Goal: Leave review/rating: Leave review/rating

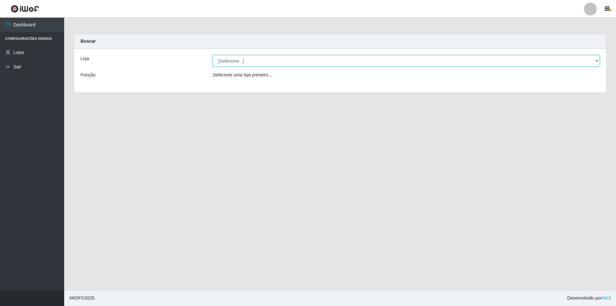
click at [253, 56] on select "[Selecione...] Atacado Vem - [STREET_ADDRESS]" at bounding box center [406, 60] width 387 height 11
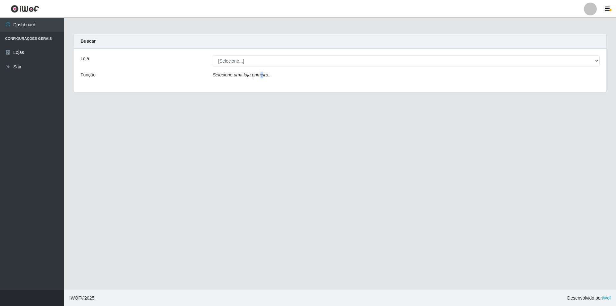
click at [260, 84] on div "Loja [Selecione...] Atacado Vem - Loja 48 Jardim Limoeiro Função Selecione uma …" at bounding box center [340, 71] width 532 height 44
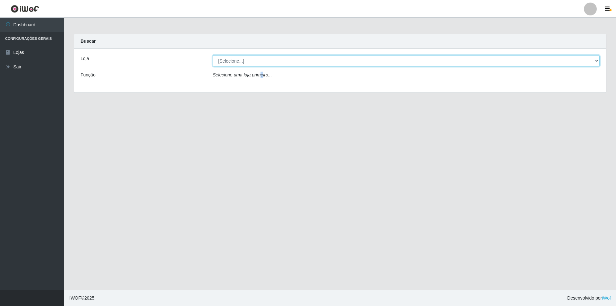
click at [267, 61] on select "[Selecione...] Atacado Vem - [STREET_ADDRESS]" at bounding box center [406, 60] width 387 height 11
select select "449"
click at [213, 55] on select "[Selecione...] Atacado Vem - [STREET_ADDRESS]" at bounding box center [406, 60] width 387 height 11
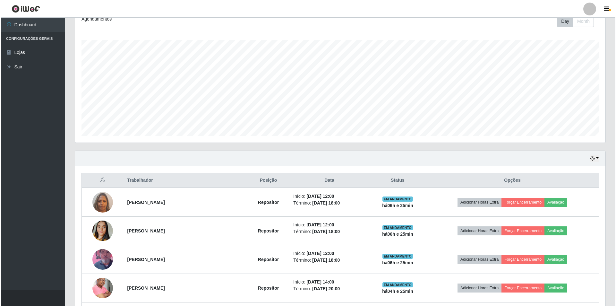
scroll to position [225, 0]
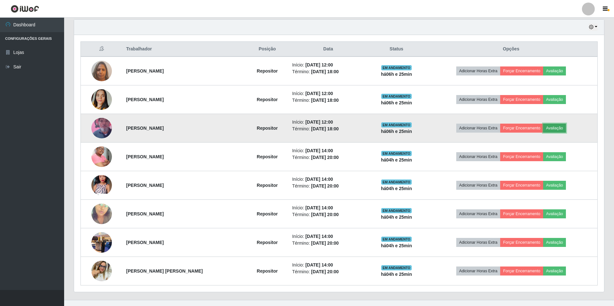
click at [558, 128] on button "Avaliação" at bounding box center [554, 127] width 23 height 9
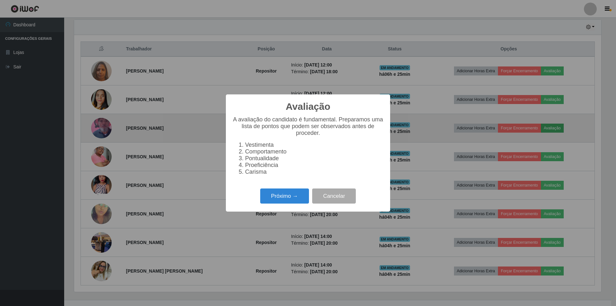
scroll to position [133, 527]
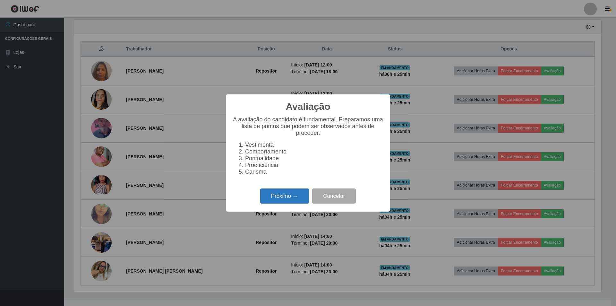
click at [282, 196] on button "Próximo →" at bounding box center [284, 195] width 49 height 15
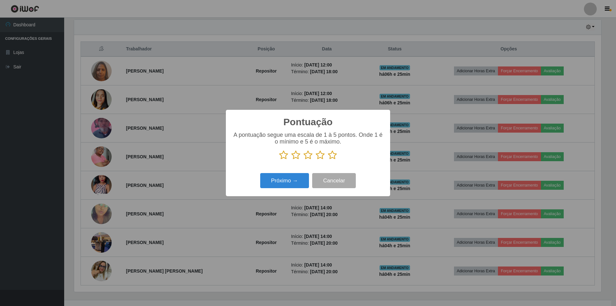
scroll to position [320605, 320212]
click at [304, 154] on icon at bounding box center [307, 155] width 9 height 10
click at [303, 160] on input "radio" at bounding box center [303, 160] width 0 height 0
click at [290, 180] on button "Próximo →" at bounding box center [284, 180] width 49 height 15
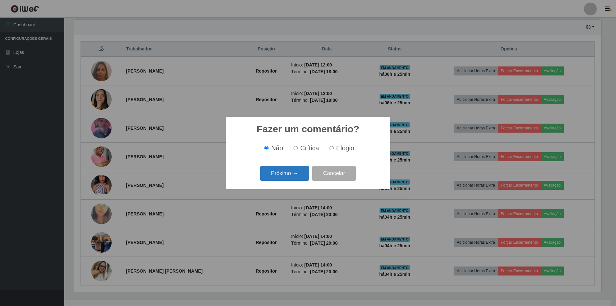
click at [289, 177] on button "Próximo →" at bounding box center [284, 173] width 49 height 15
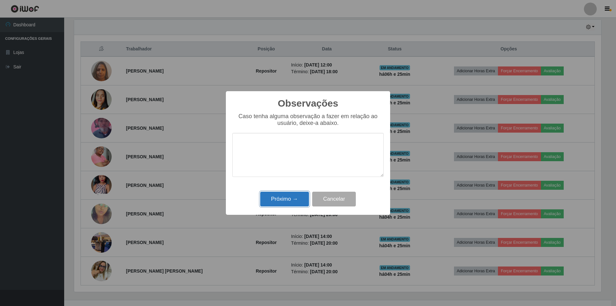
click at [280, 201] on button "Próximo →" at bounding box center [284, 198] width 49 height 15
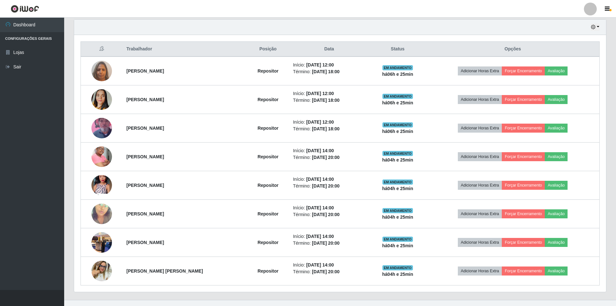
scroll to position [133, 530]
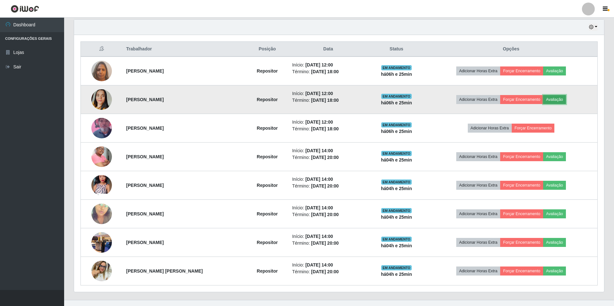
click at [564, 101] on button "Avaliação" at bounding box center [554, 99] width 23 height 9
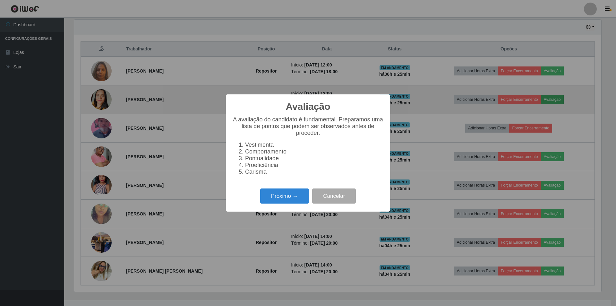
scroll to position [133, 527]
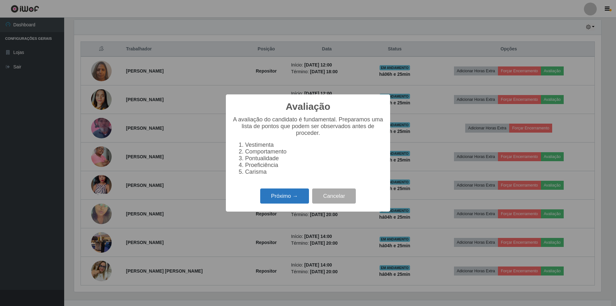
click at [287, 199] on button "Próximo →" at bounding box center [284, 195] width 49 height 15
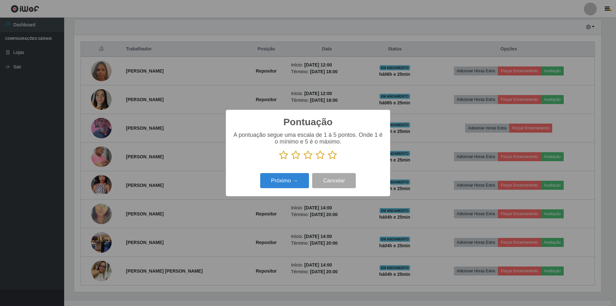
scroll to position [320605, 320212]
click at [306, 156] on icon at bounding box center [307, 155] width 9 height 10
click at [303, 160] on input "radio" at bounding box center [303, 160] width 0 height 0
click at [286, 182] on button "Próximo →" at bounding box center [284, 180] width 49 height 15
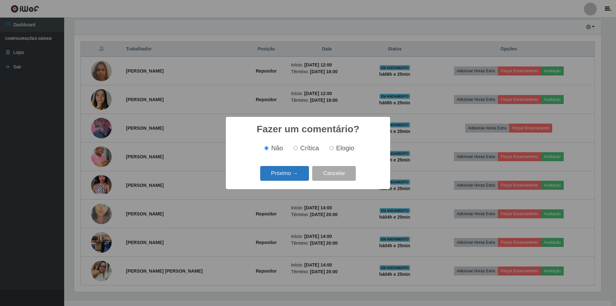
click at [279, 173] on button "Próximo →" at bounding box center [284, 173] width 49 height 15
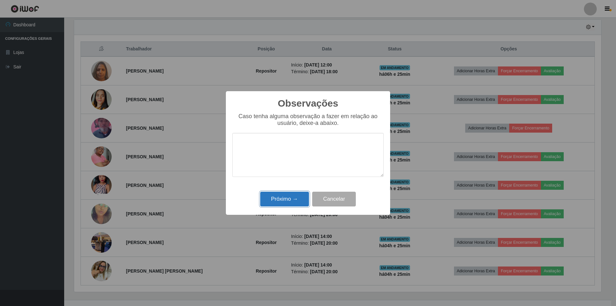
click at [280, 202] on button "Próximo →" at bounding box center [284, 198] width 49 height 15
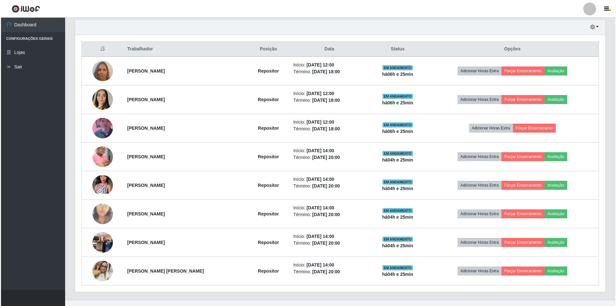
scroll to position [133, 530]
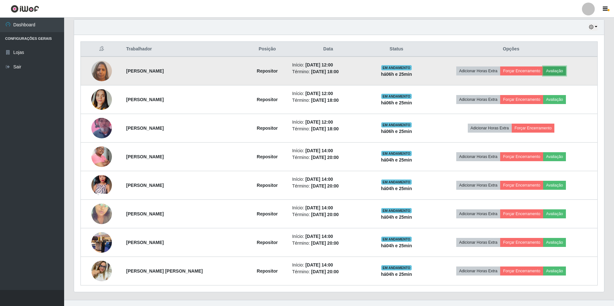
click at [566, 68] on button "Avaliação" at bounding box center [554, 70] width 23 height 9
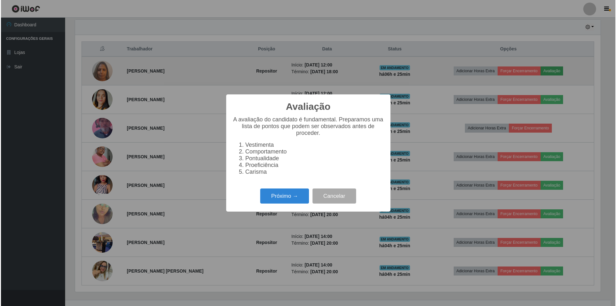
scroll to position [133, 527]
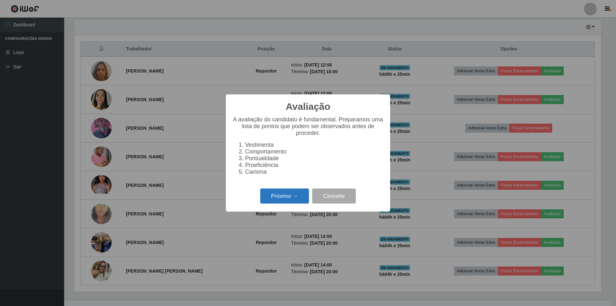
click at [289, 199] on button "Próximo →" at bounding box center [284, 195] width 49 height 15
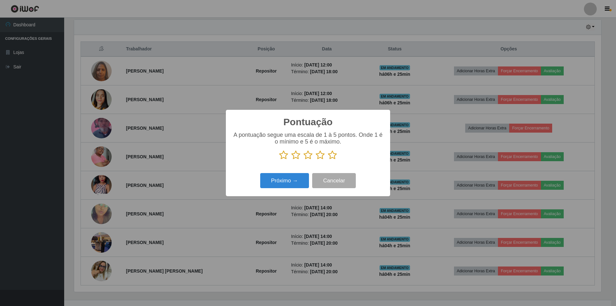
scroll to position [320605, 320212]
click at [308, 157] on icon at bounding box center [307, 155] width 9 height 10
click at [303, 160] on input "radio" at bounding box center [303, 160] width 0 height 0
click at [297, 177] on button "Próximo →" at bounding box center [284, 180] width 49 height 15
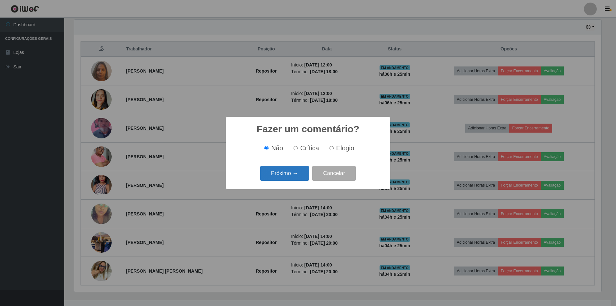
click at [293, 177] on button "Próximo →" at bounding box center [284, 173] width 49 height 15
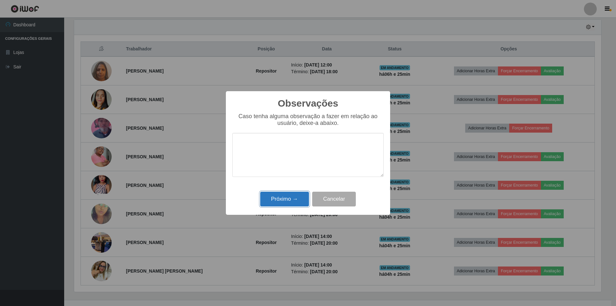
click at [287, 197] on button "Próximo →" at bounding box center [284, 198] width 49 height 15
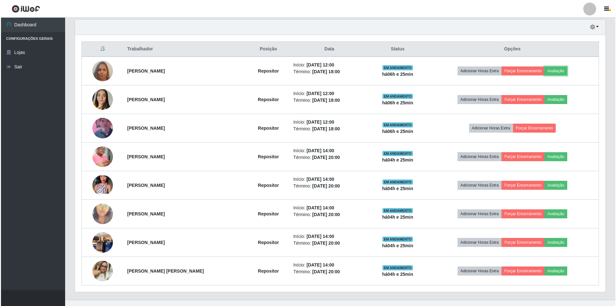
scroll to position [133, 530]
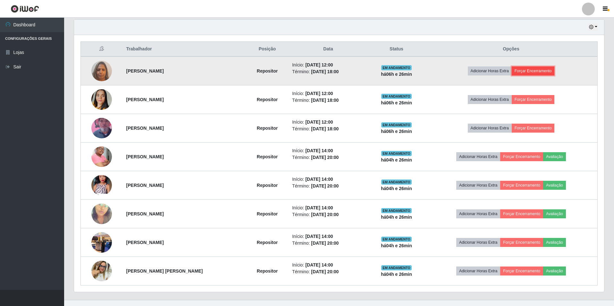
click at [555, 70] on button "Forçar Encerramento" at bounding box center [533, 70] width 43 height 9
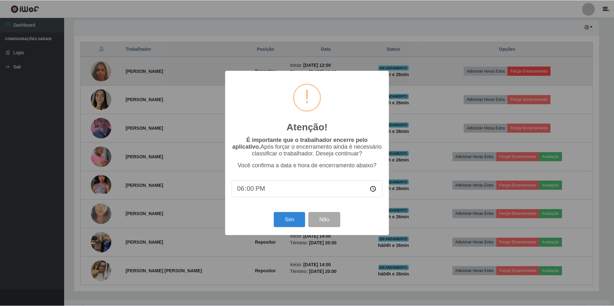
scroll to position [133, 527]
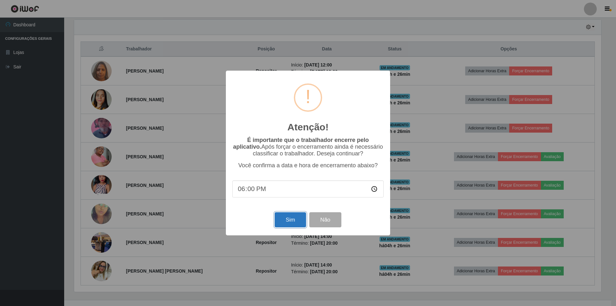
click at [290, 224] on button "Sim" at bounding box center [290, 219] width 31 height 15
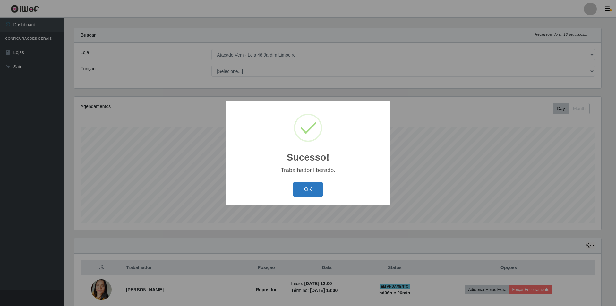
click at [303, 190] on button "OK" at bounding box center [308, 189] width 30 height 15
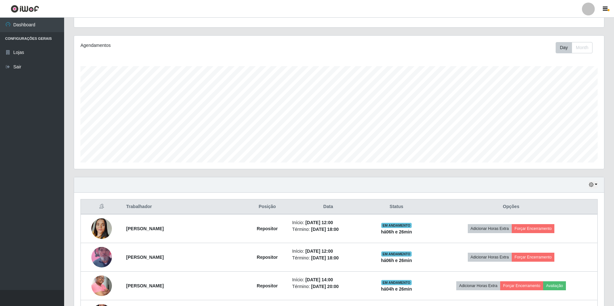
scroll to position [102, 0]
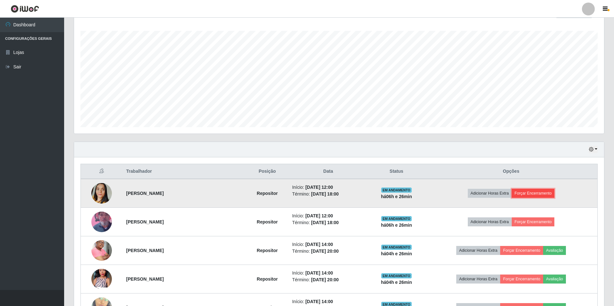
click at [527, 194] on button "Forçar Encerramento" at bounding box center [533, 193] width 43 height 9
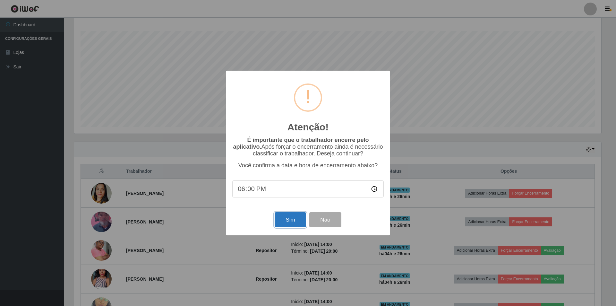
click at [292, 220] on button "Sim" at bounding box center [290, 219] width 31 height 15
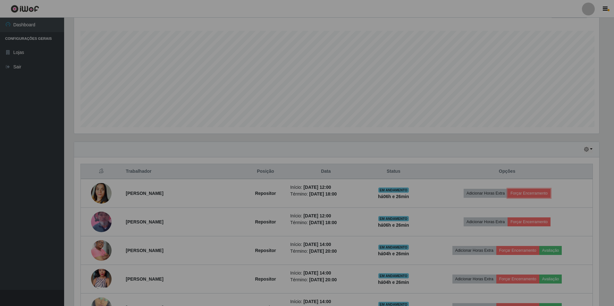
scroll to position [0, 0]
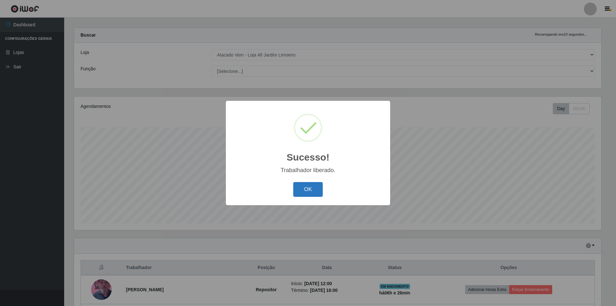
click at [310, 190] on button "OK" at bounding box center [308, 189] width 30 height 15
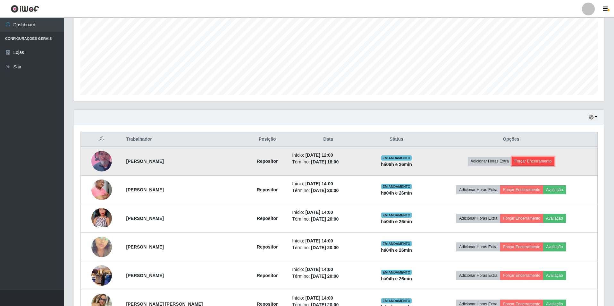
click at [535, 159] on button "Forçar Encerramento" at bounding box center [533, 161] width 43 height 9
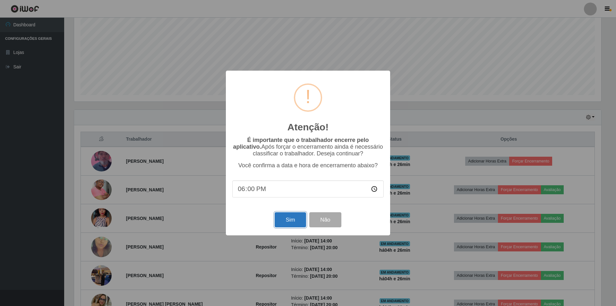
click at [281, 221] on button "Sim" at bounding box center [290, 219] width 31 height 15
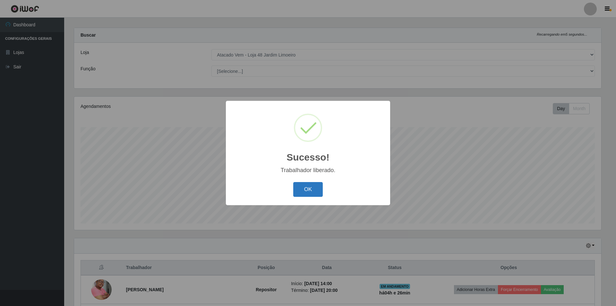
click at [316, 184] on button "OK" at bounding box center [308, 189] width 30 height 15
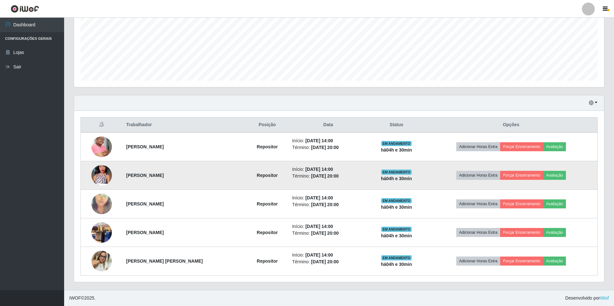
click at [101, 179] on img at bounding box center [101, 175] width 21 height 46
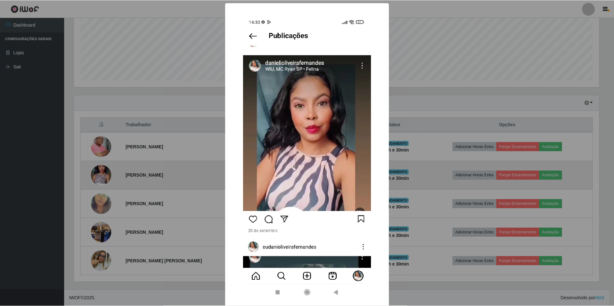
scroll to position [133, 527]
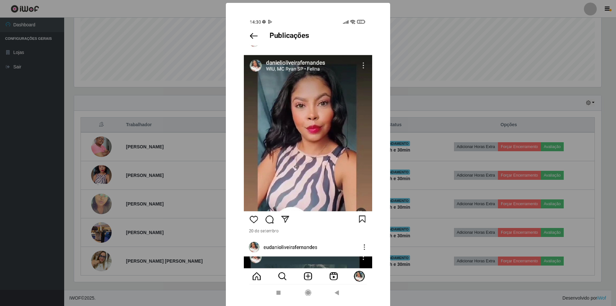
click at [97, 203] on div "× OK Cancel" at bounding box center [308, 153] width 616 height 306
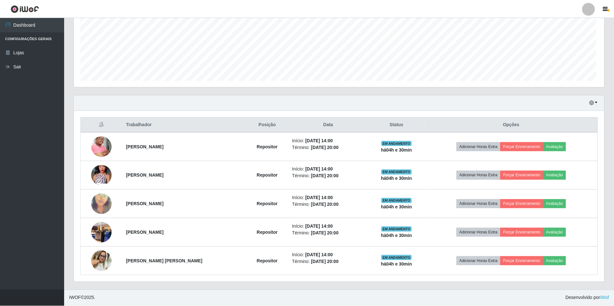
scroll to position [133, 530]
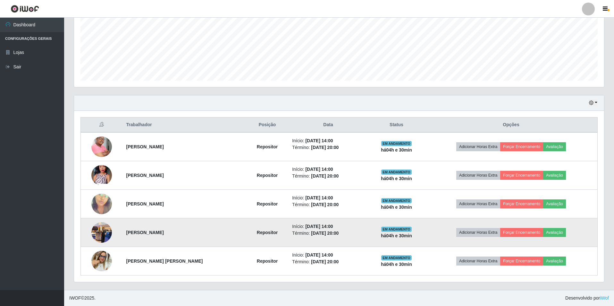
click at [108, 225] on img at bounding box center [101, 231] width 21 height 27
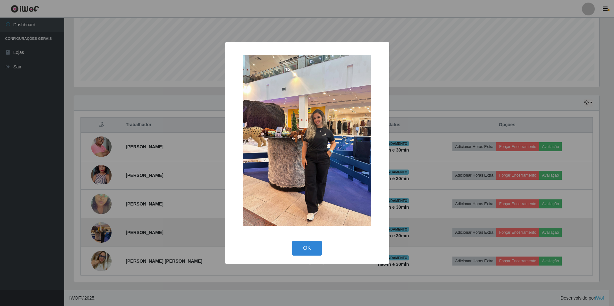
scroll to position [133, 527]
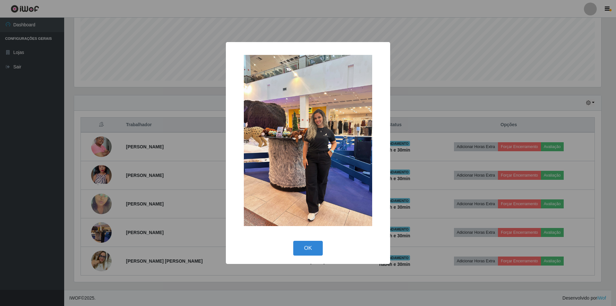
click at [316, 262] on div "× OK Cancel" at bounding box center [308, 153] width 164 height 222
click at [312, 255] on button "OK" at bounding box center [308, 248] width 30 height 15
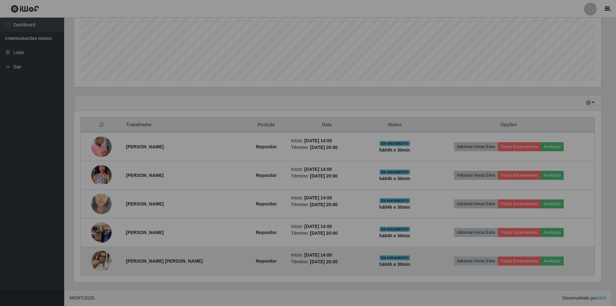
scroll to position [133, 530]
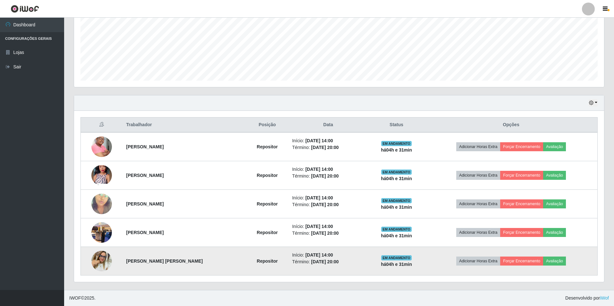
click at [105, 261] on img at bounding box center [101, 260] width 21 height 21
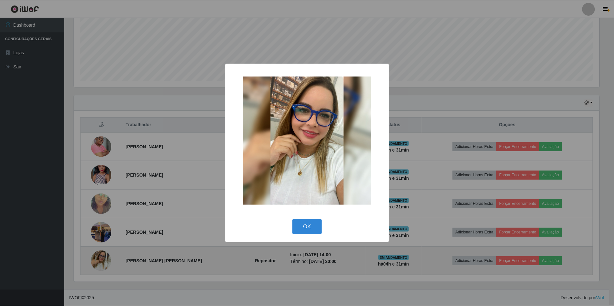
scroll to position [133, 527]
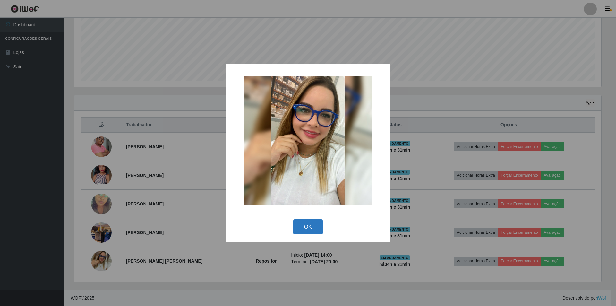
click at [307, 227] on button "OK" at bounding box center [308, 226] width 30 height 15
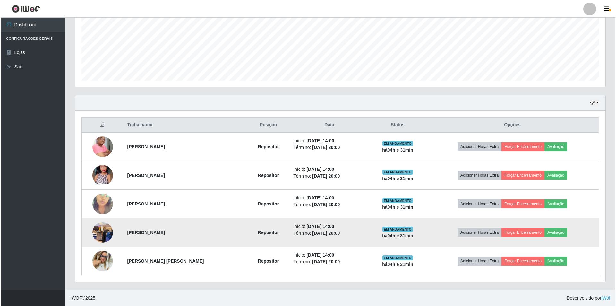
scroll to position [133, 530]
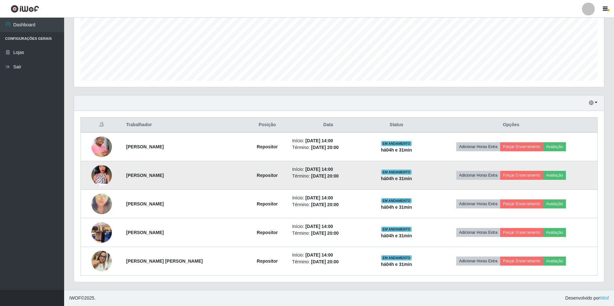
click at [101, 178] on img at bounding box center [101, 175] width 21 height 46
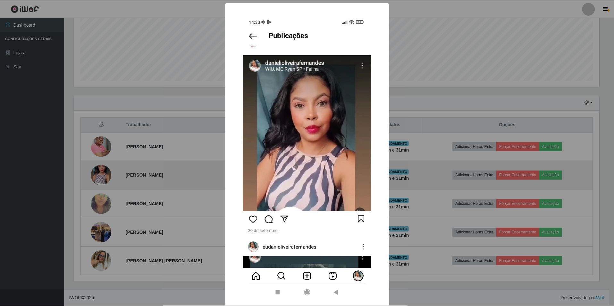
scroll to position [133, 527]
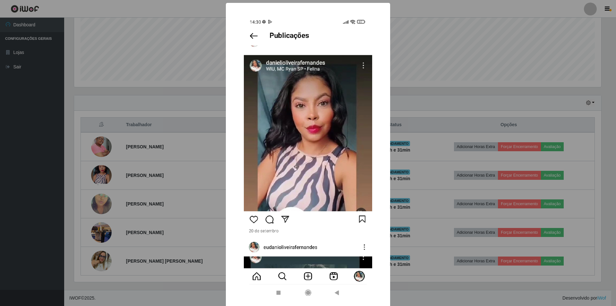
click at [440, 54] on div "× OK Cancel" at bounding box center [308, 153] width 616 height 306
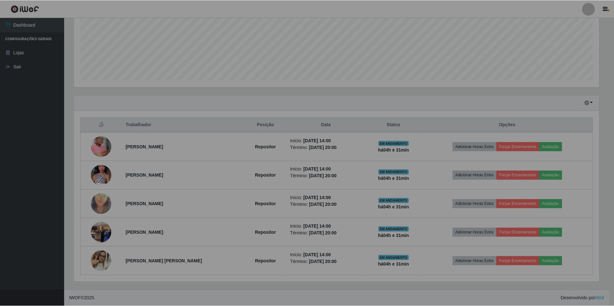
scroll to position [133, 530]
